Goal: Navigation & Orientation: Find specific page/section

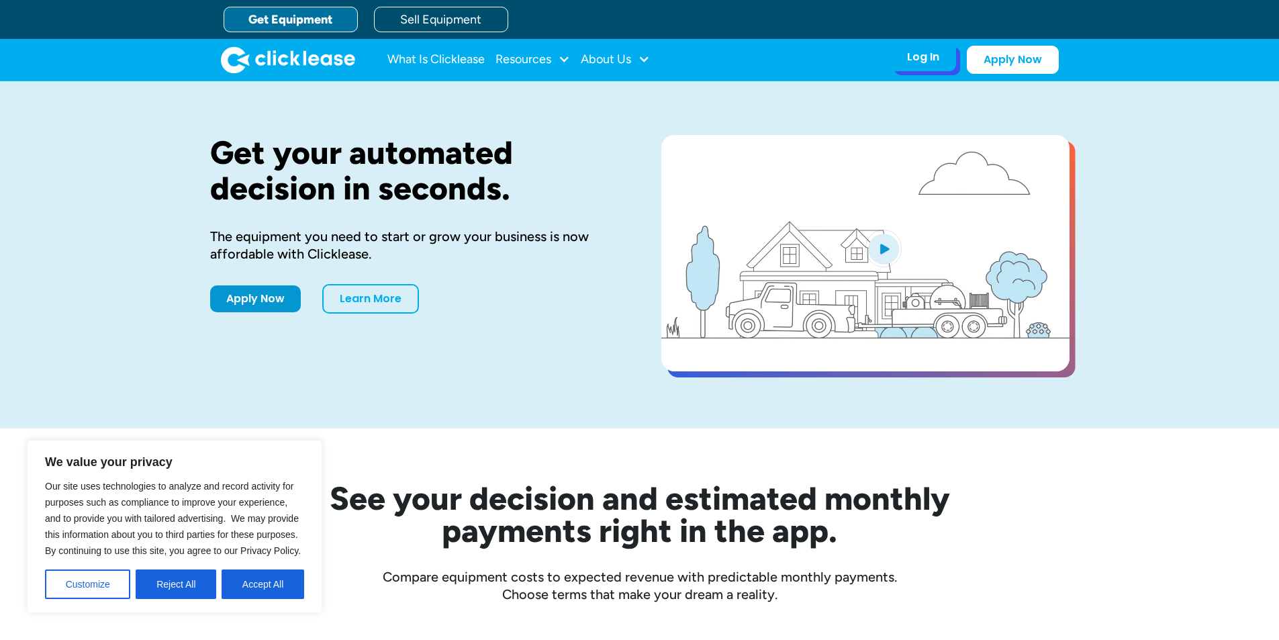
click at [915, 59] on div "Log In" at bounding box center [923, 56] width 32 height 13
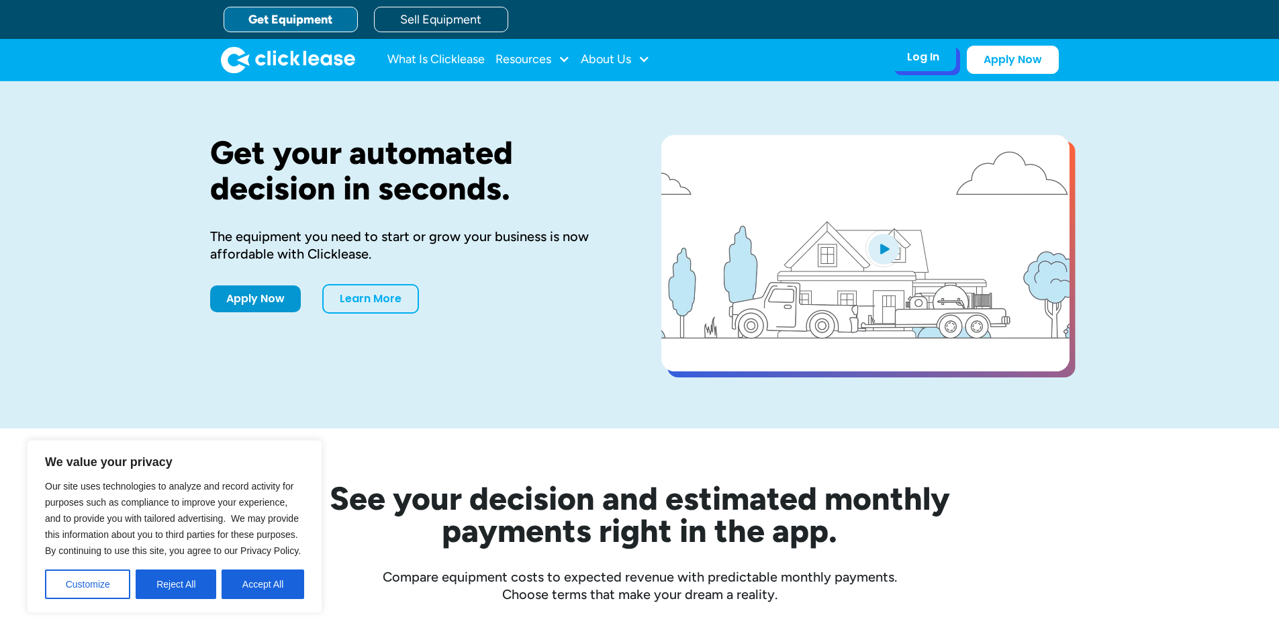
click at [911, 60] on div "Log In" at bounding box center [923, 56] width 32 height 13
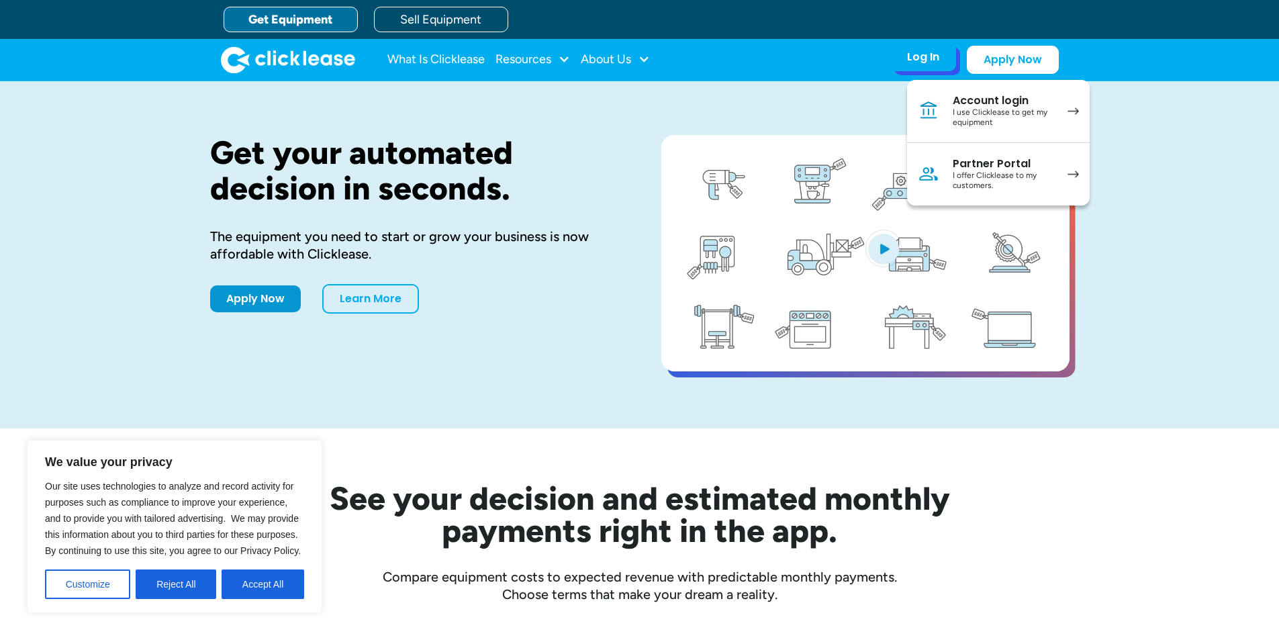
click at [980, 173] on div "I offer Clicklease to my customers." at bounding box center [1003, 181] width 101 height 21
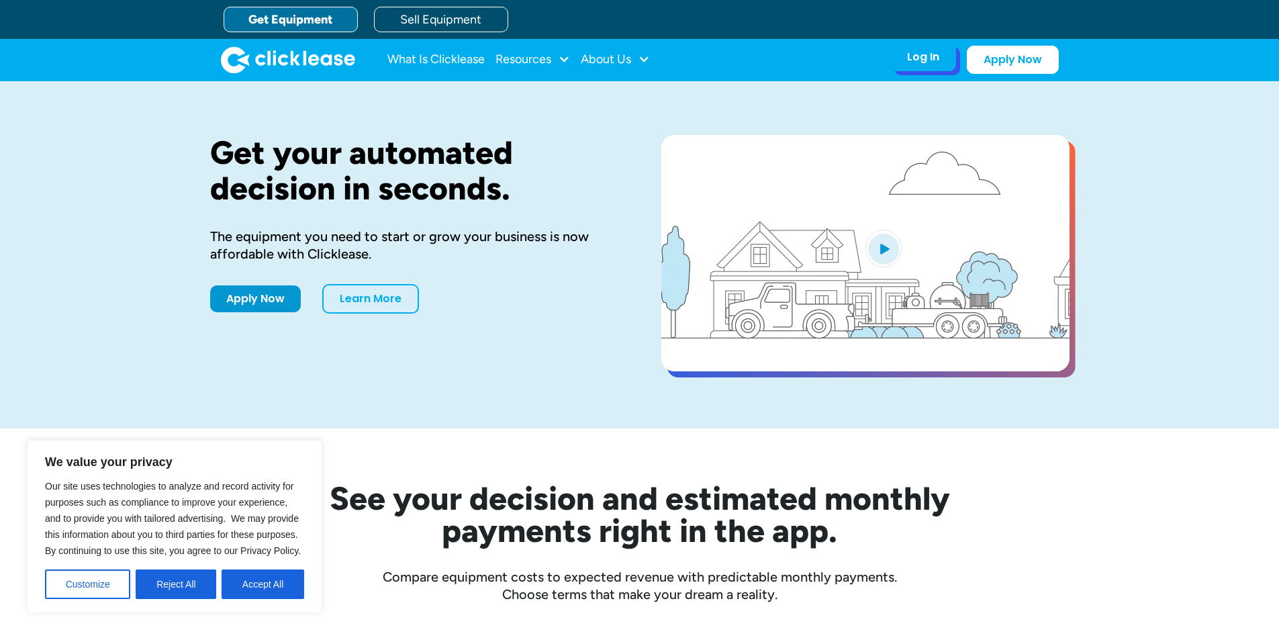
click at [927, 44] on div "Log In Account login I use Clicklease to get my equipment Partner Portal I offe…" at bounding box center [923, 57] width 66 height 28
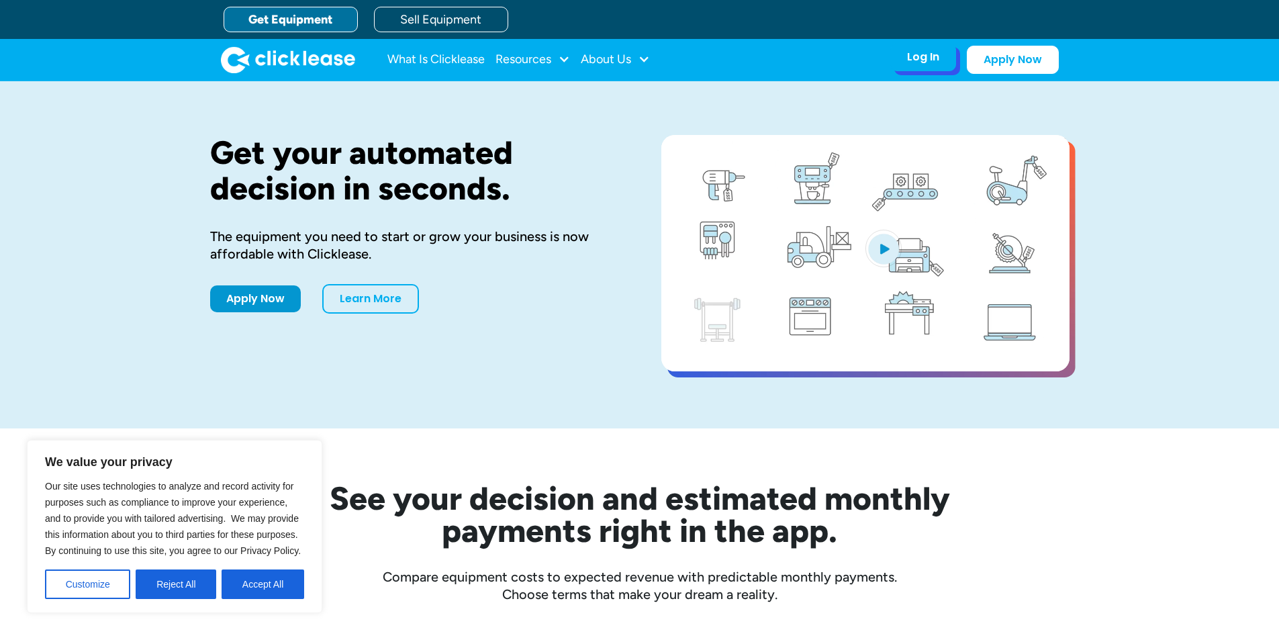
click at [925, 68] on div "Log In Account login I use Clicklease to get my equipment Partner Portal I offe…" at bounding box center [923, 57] width 66 height 28
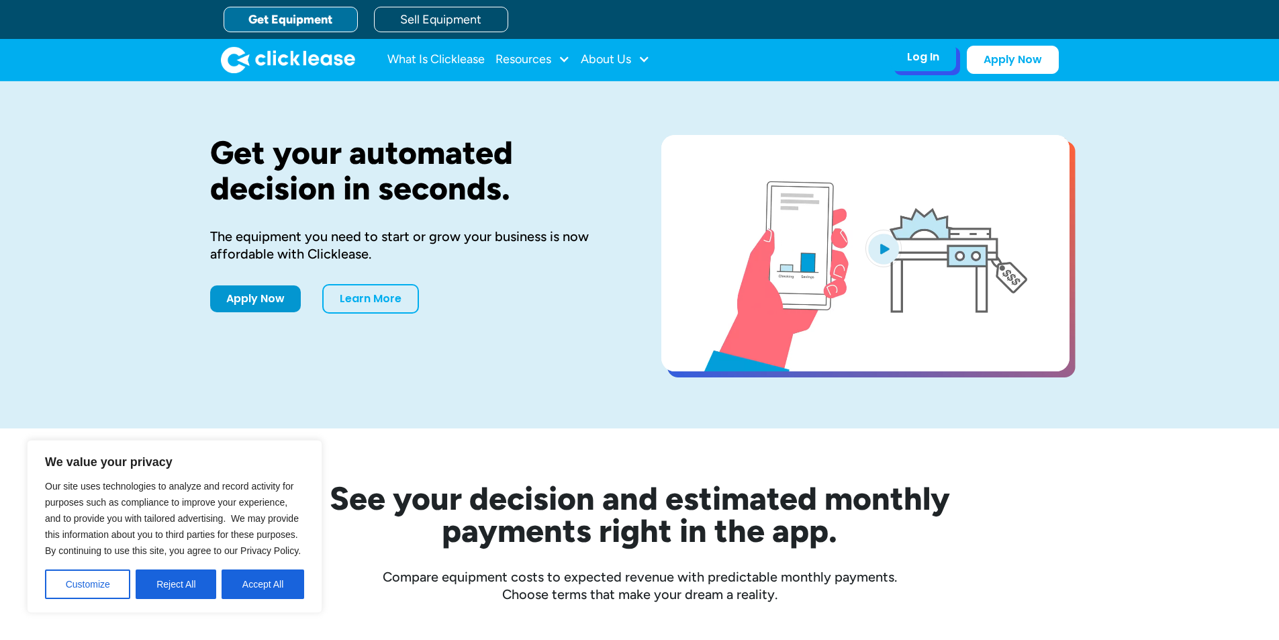
click at [924, 63] on div "Log In" at bounding box center [923, 56] width 32 height 13
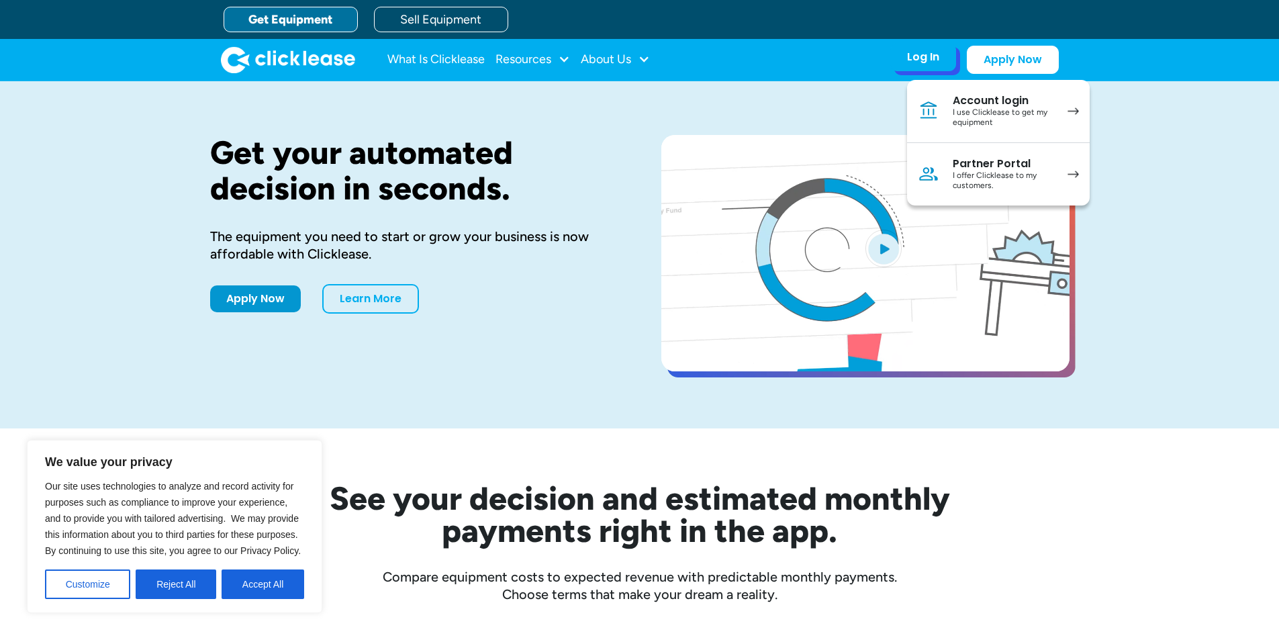
click at [985, 111] on div "I use Clicklease to get my equipment" at bounding box center [1003, 117] width 101 height 21
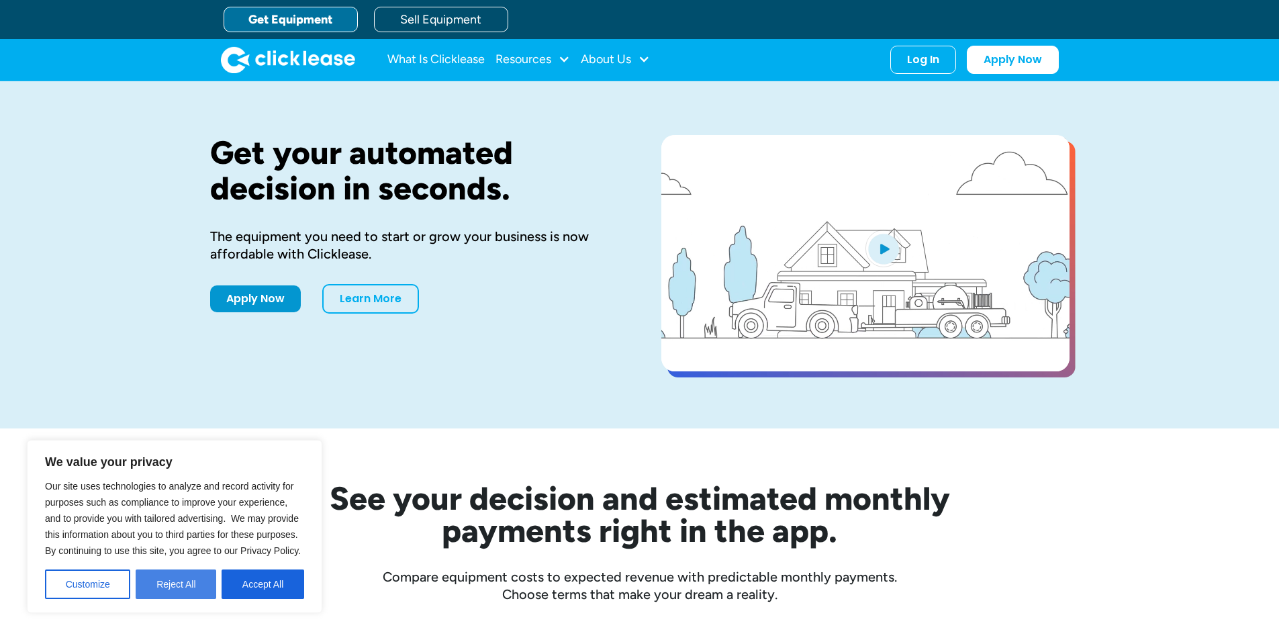
click at [192, 583] on button "Reject All" at bounding box center [176, 584] width 81 height 30
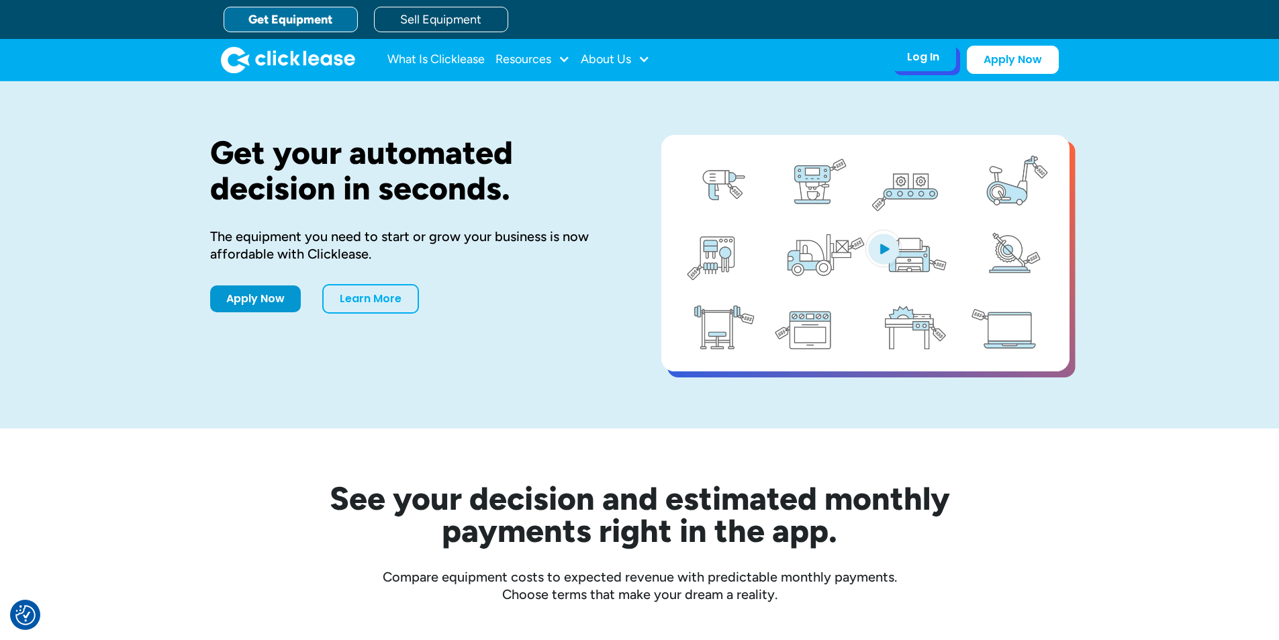
click at [927, 64] on div "Log In" at bounding box center [923, 56] width 32 height 13
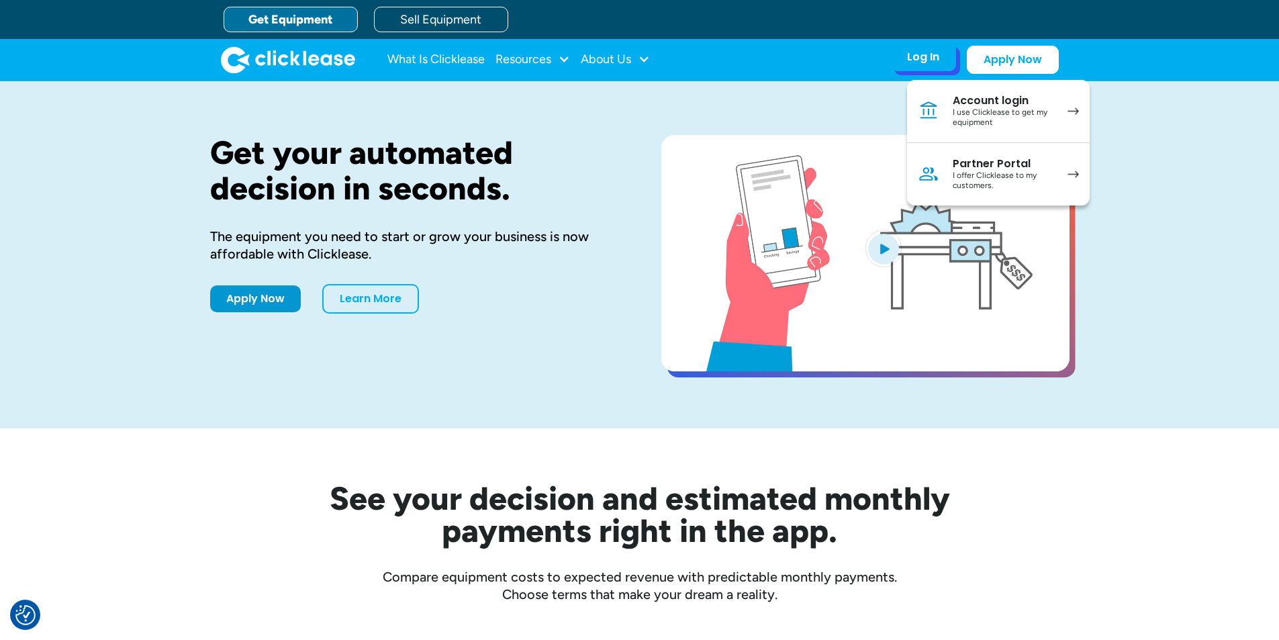
click at [988, 166] on div "Partner Portal" at bounding box center [1003, 163] width 101 height 13
